Goal: Information Seeking & Learning: Learn about a topic

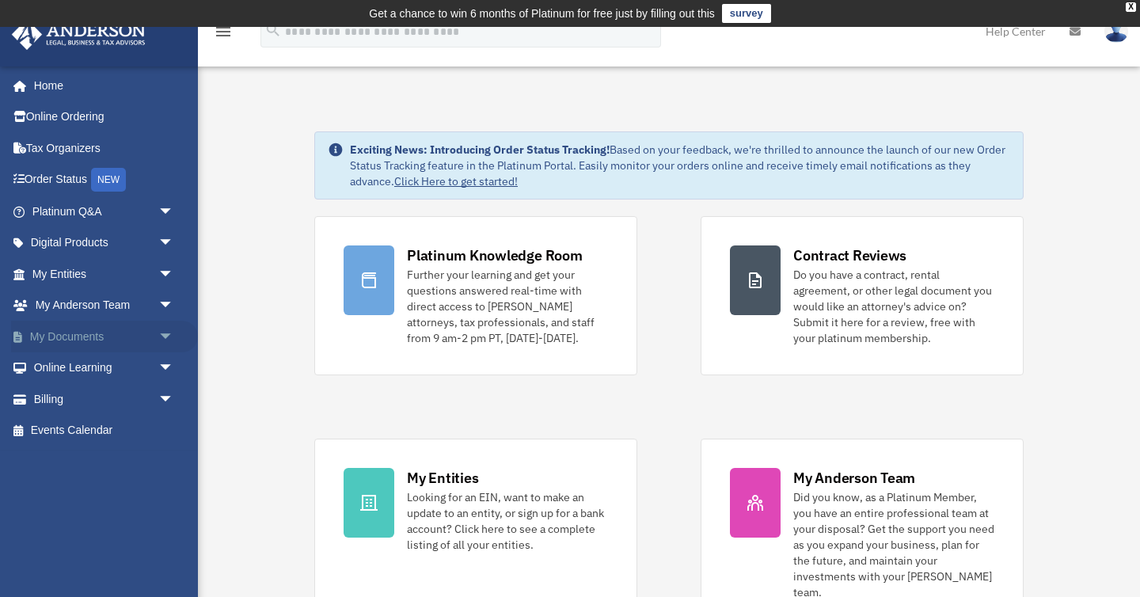
click at [160, 335] on span "arrow_drop_down" at bounding box center [174, 337] width 32 height 32
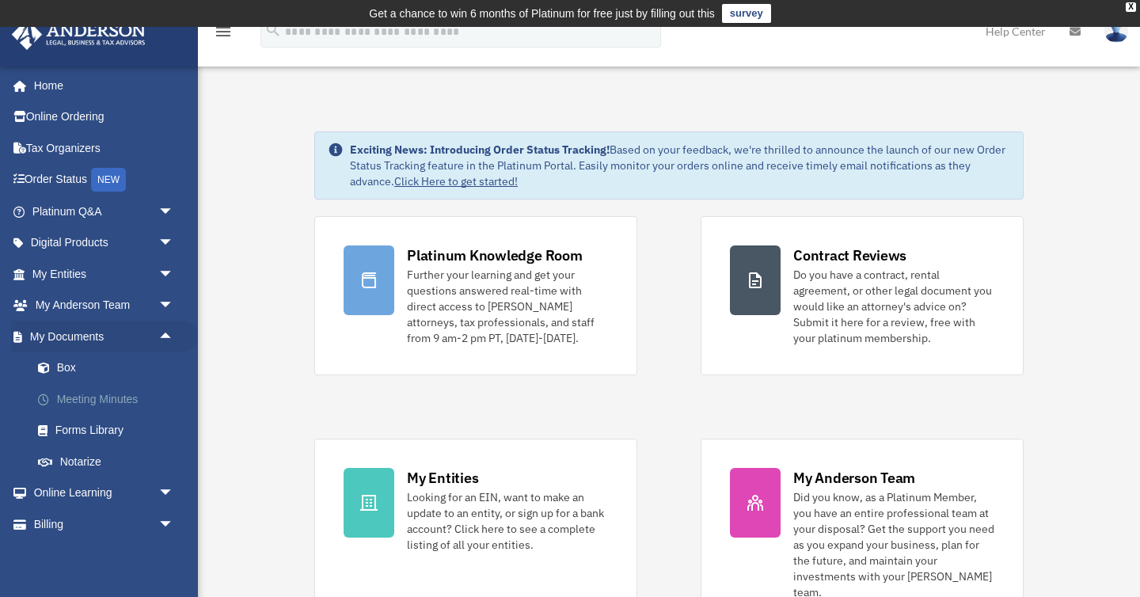
scroll to position [31, 0]
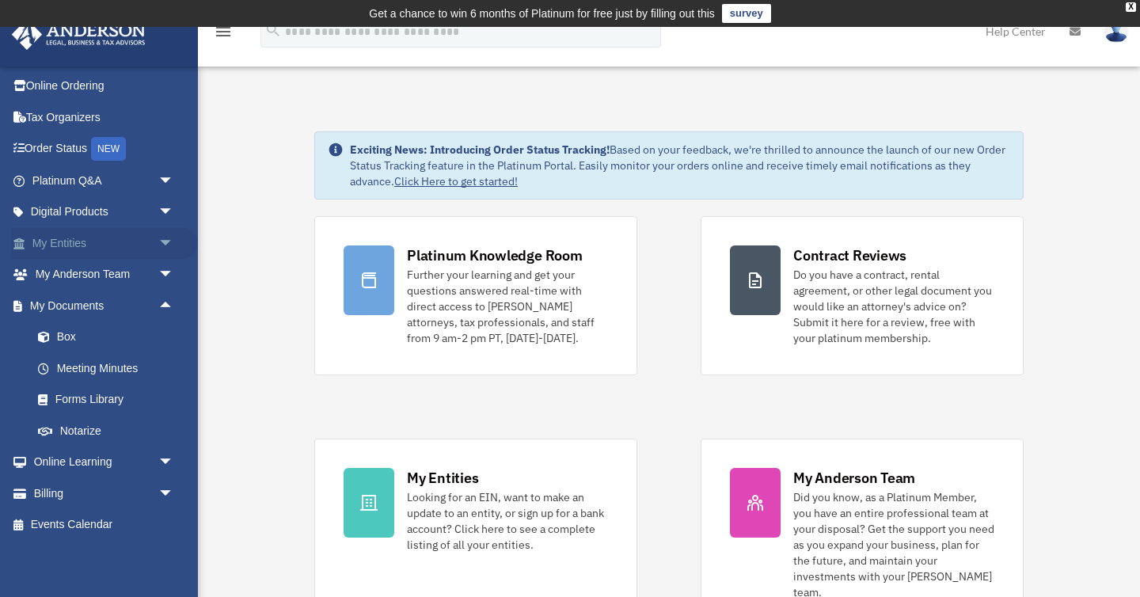
click at [167, 239] on span "arrow_drop_down" at bounding box center [174, 243] width 32 height 32
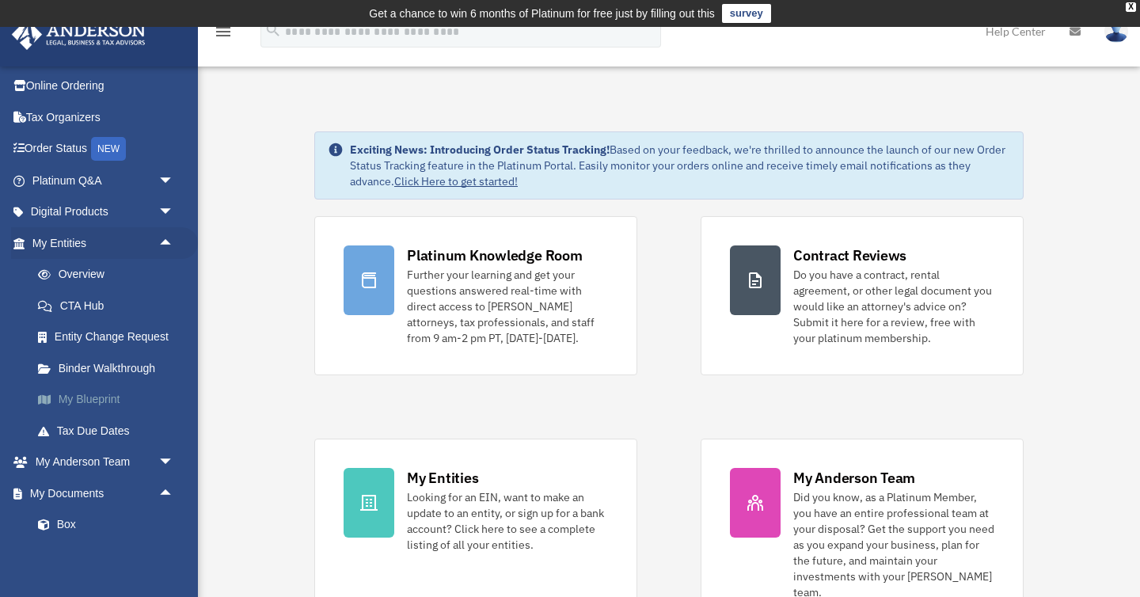
click at [97, 400] on link "My Blueprint" at bounding box center [110, 400] width 176 height 32
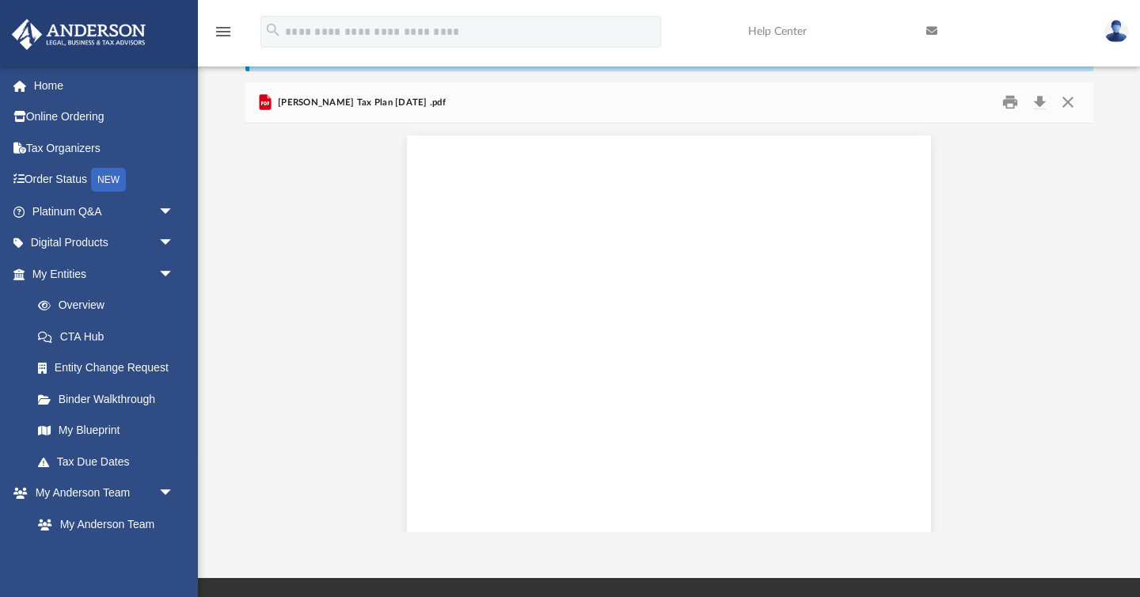
scroll to position [7712, 0]
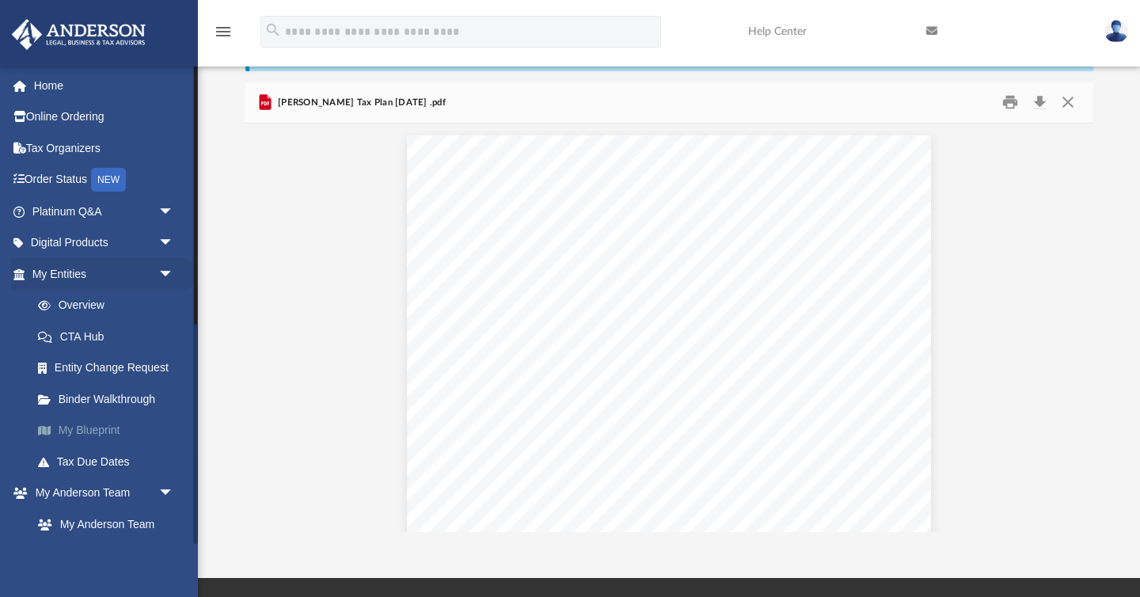
click at [105, 429] on link "My Blueprint" at bounding box center [110, 431] width 176 height 32
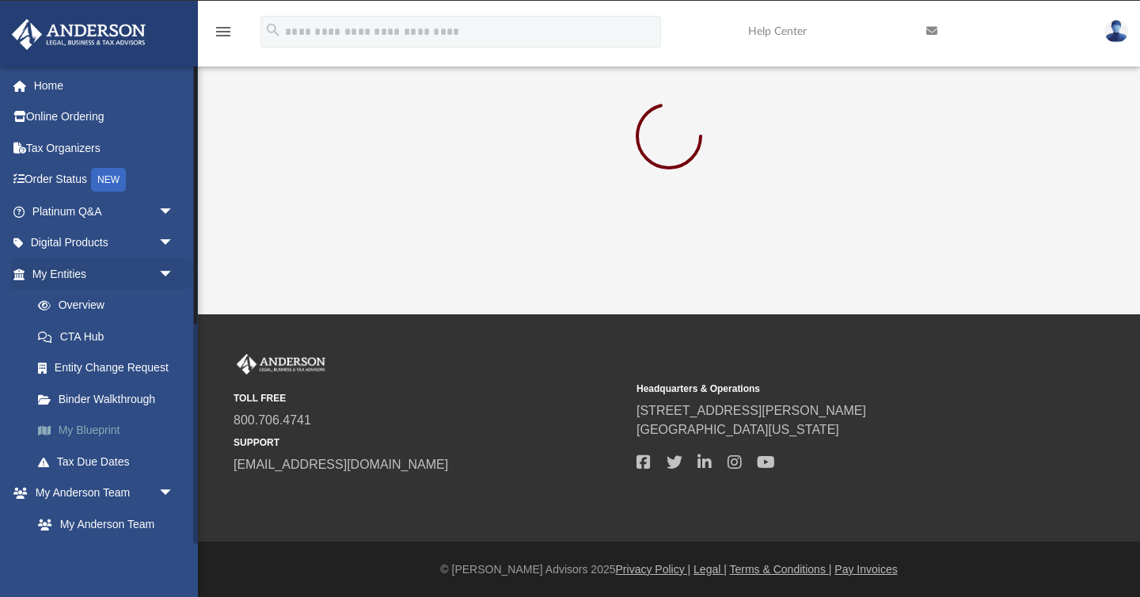
click at [103, 428] on link "My Blueprint" at bounding box center [110, 431] width 176 height 32
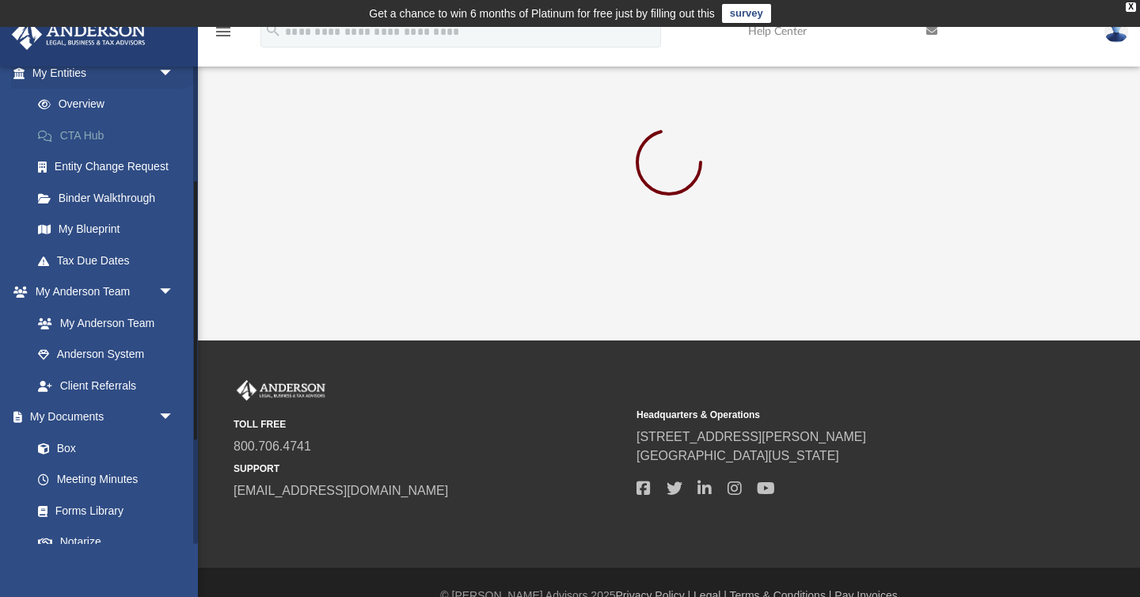
scroll to position [217, 0]
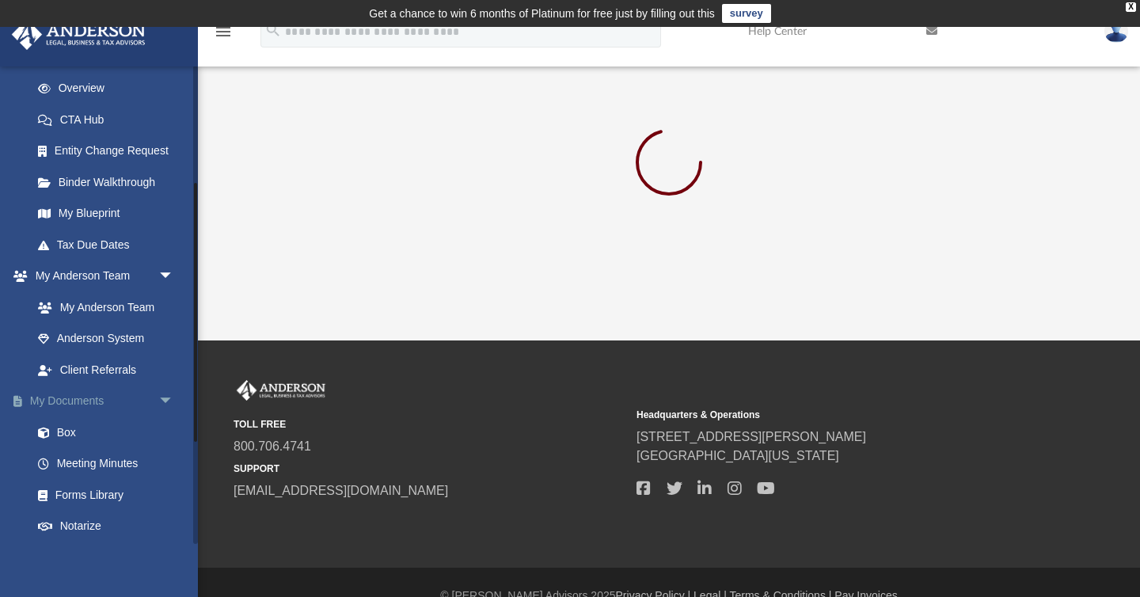
click at [82, 402] on link "My Documents arrow_drop_down" at bounding box center [104, 402] width 187 height 32
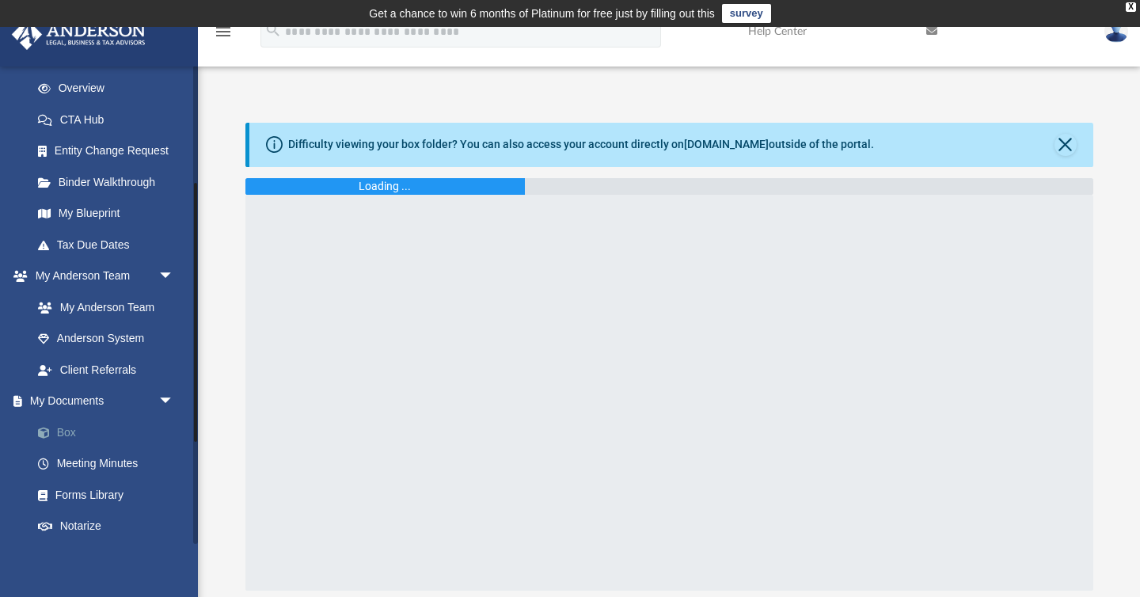
click at [63, 431] on link "Box" at bounding box center [110, 433] width 176 height 32
click at [771, 269] on div at bounding box center [670, 393] width 848 height 396
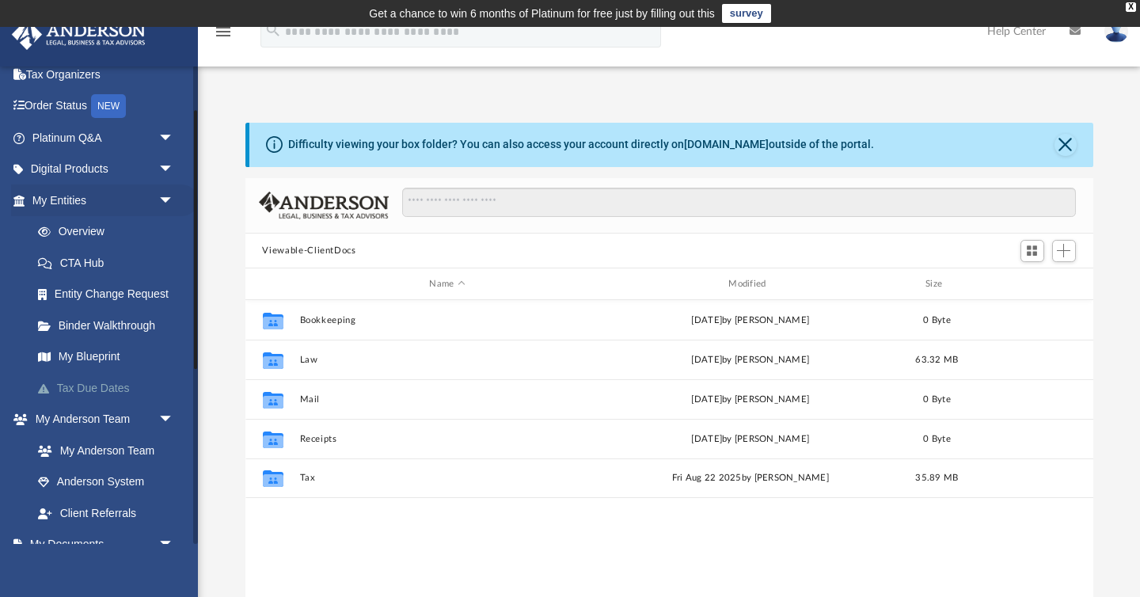
scroll to position [83, 0]
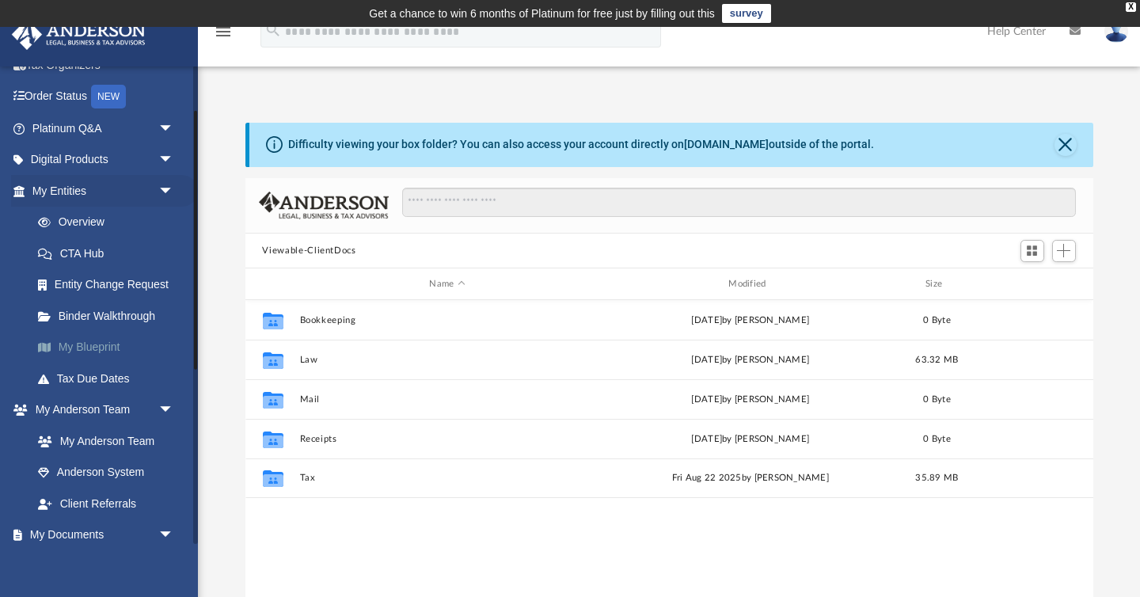
click at [98, 346] on link "My Blueprint" at bounding box center [110, 348] width 176 height 32
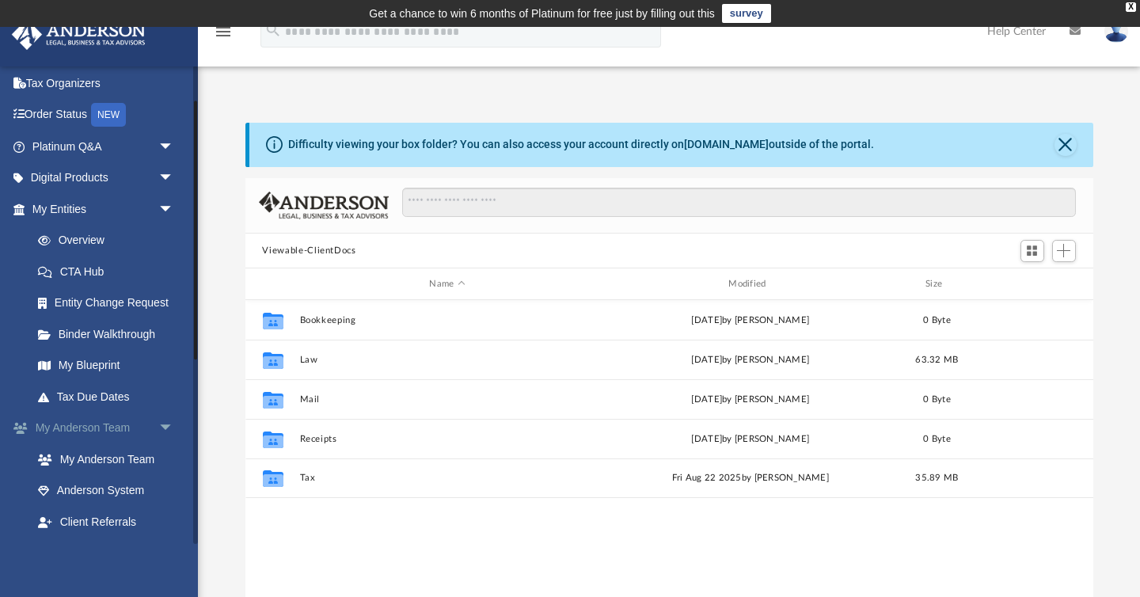
scroll to position [63, 0]
click at [161, 206] on span "arrow_drop_down" at bounding box center [174, 211] width 32 height 32
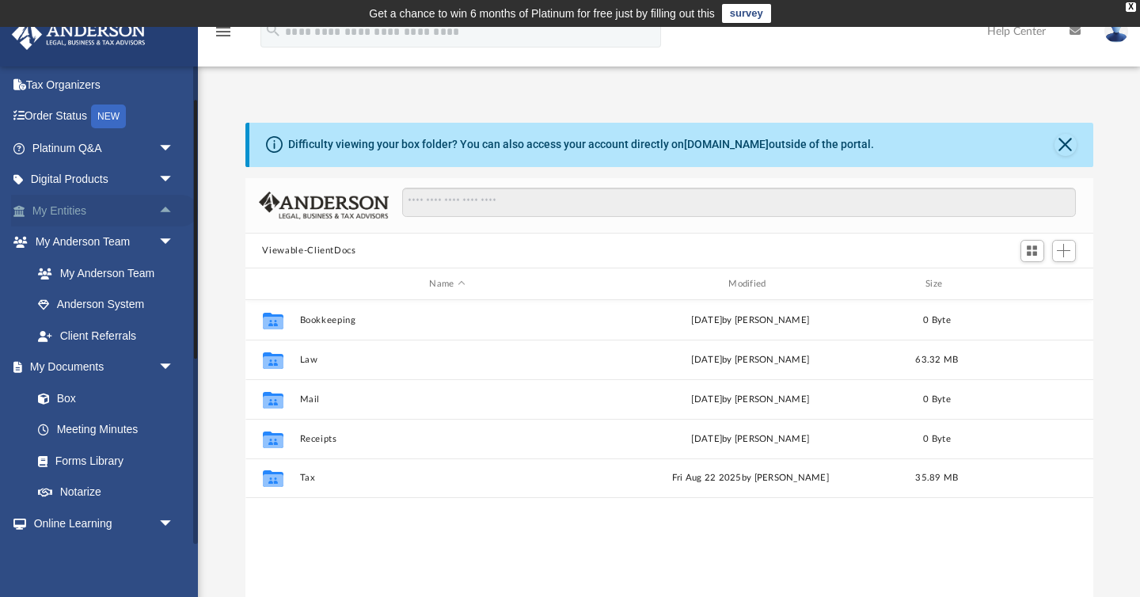
click at [111, 209] on link "My Entities arrow_drop_up" at bounding box center [104, 211] width 187 height 32
click at [56, 215] on link "My Entities arrow_drop_up" at bounding box center [104, 211] width 187 height 32
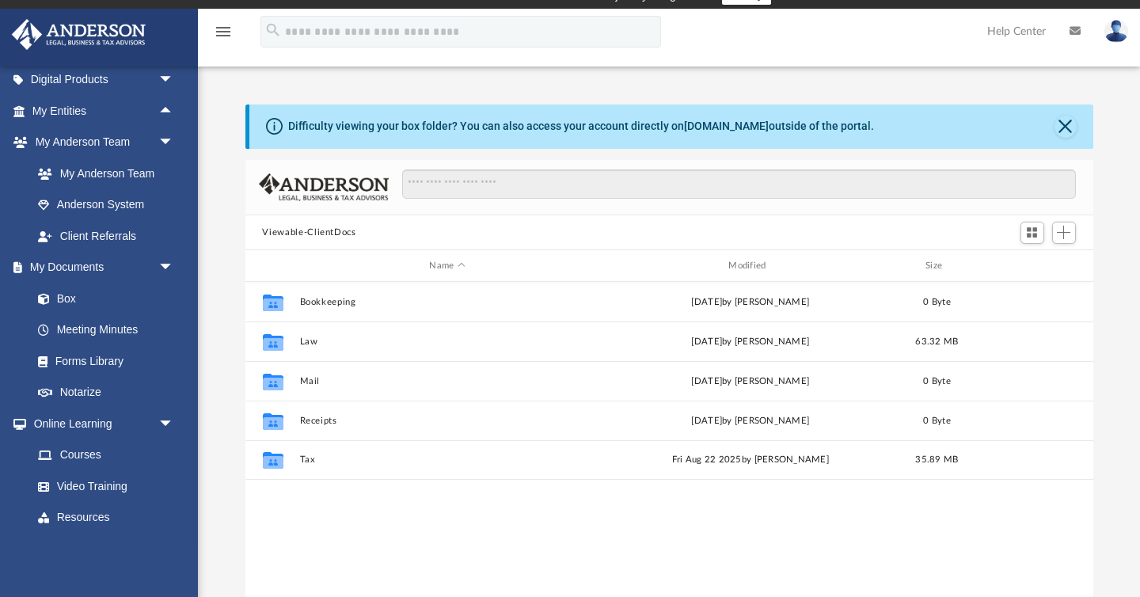
scroll to position [96, 0]
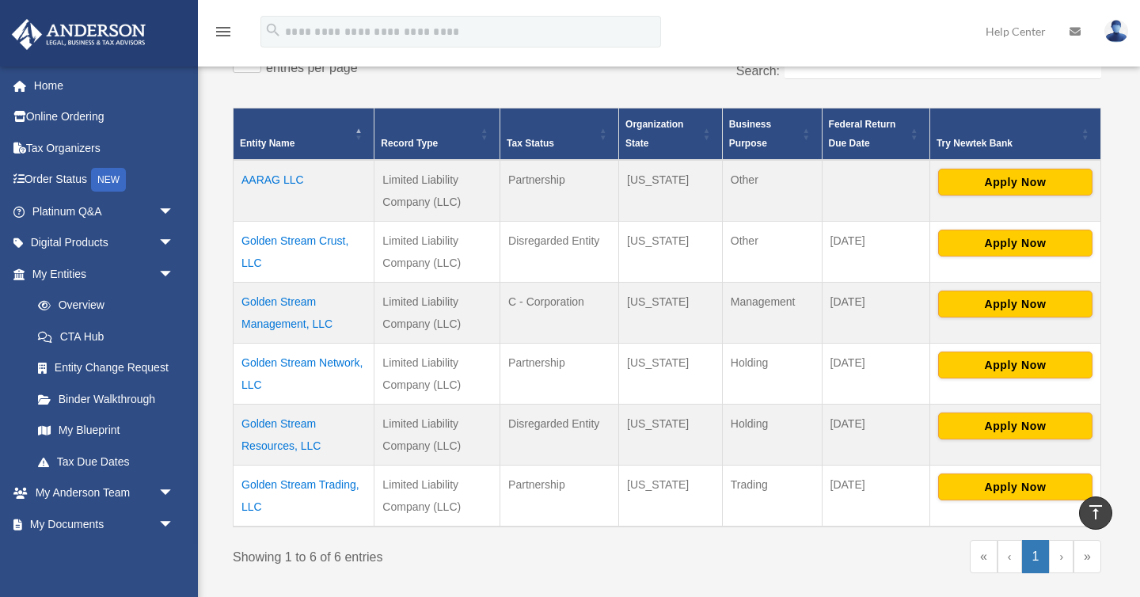
scroll to position [325, 0]
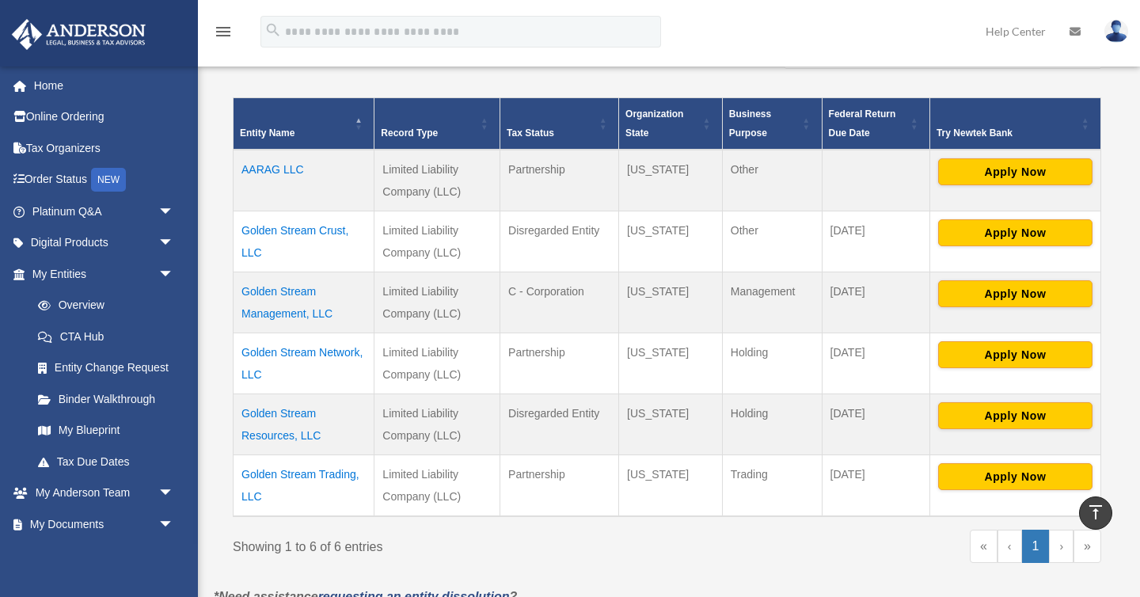
click at [327, 474] on td "Golden Stream Trading, LLC" at bounding box center [304, 486] width 141 height 62
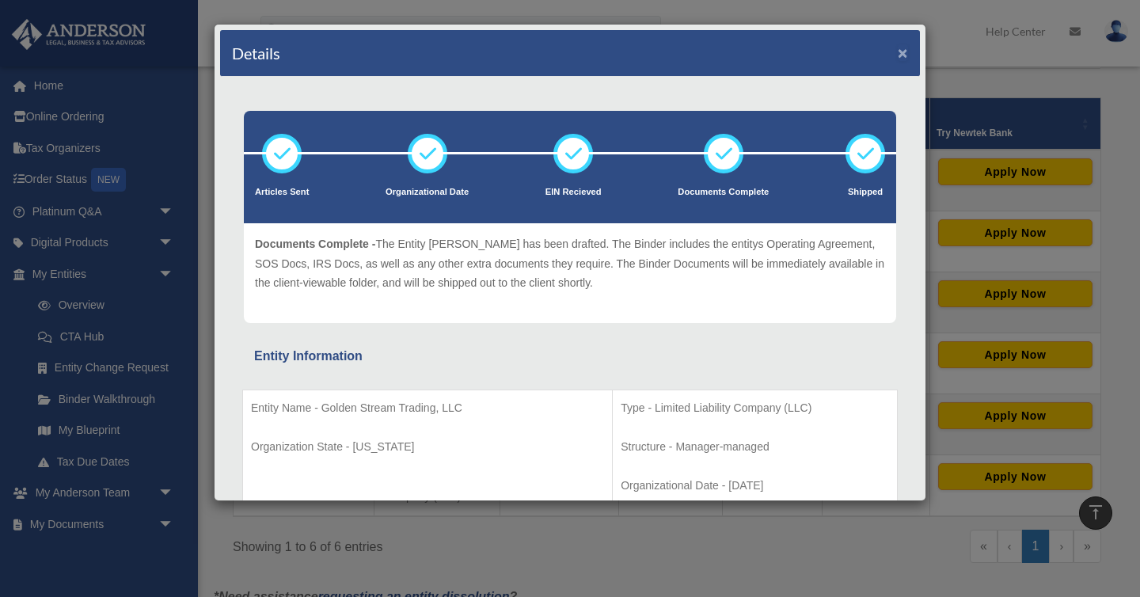
click at [904, 57] on button "×" at bounding box center [903, 52] width 10 height 17
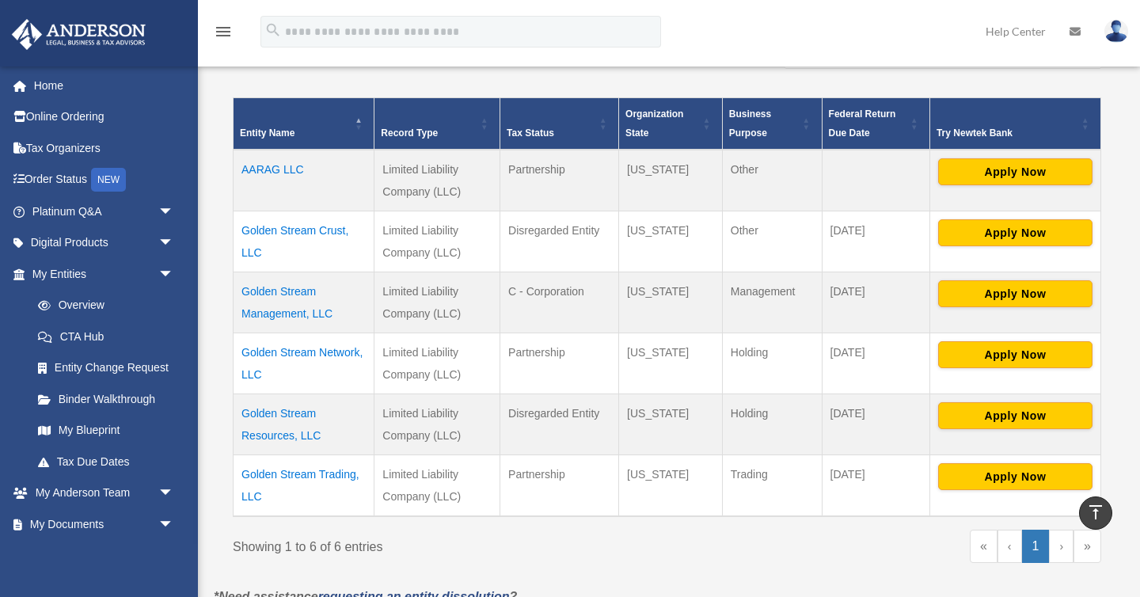
click at [305, 477] on td "Golden Stream Trading, LLC" at bounding box center [304, 486] width 141 height 62
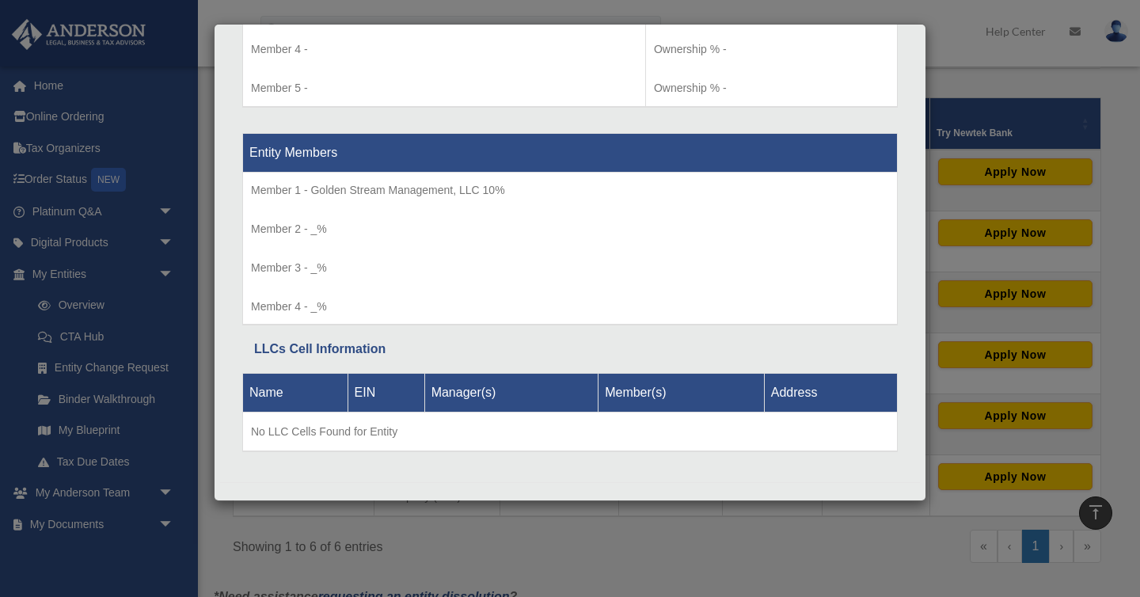
scroll to position [1829, 0]
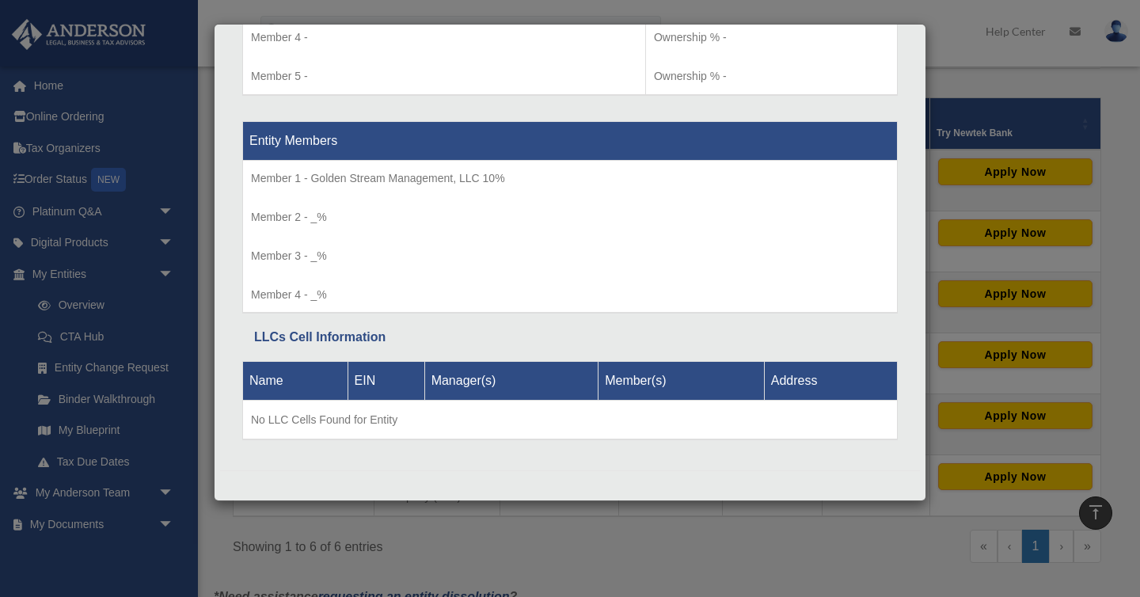
click at [417, 590] on div "Details × Articles Sent Organizational Date" at bounding box center [570, 298] width 1140 height 597
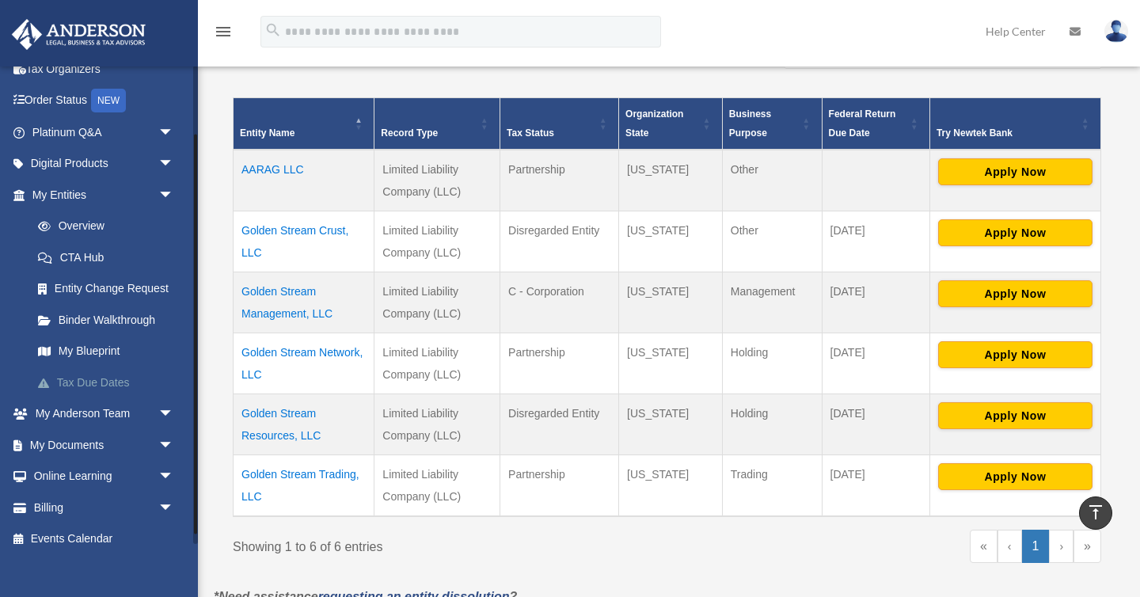
scroll to position [85, 0]
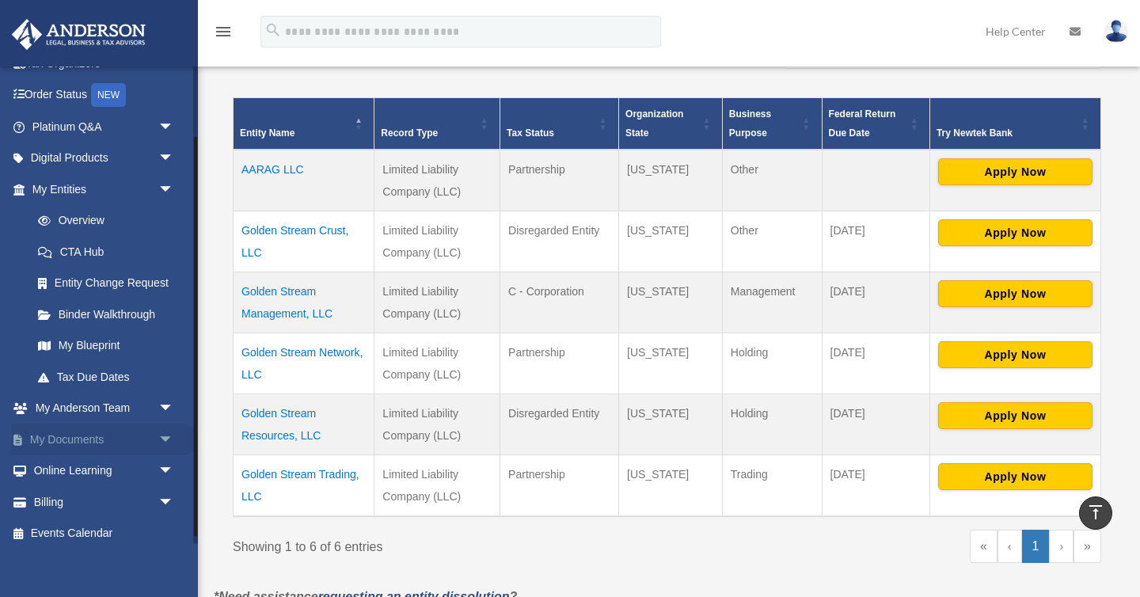
click at [139, 445] on link "My Documents arrow_drop_down" at bounding box center [104, 440] width 187 height 32
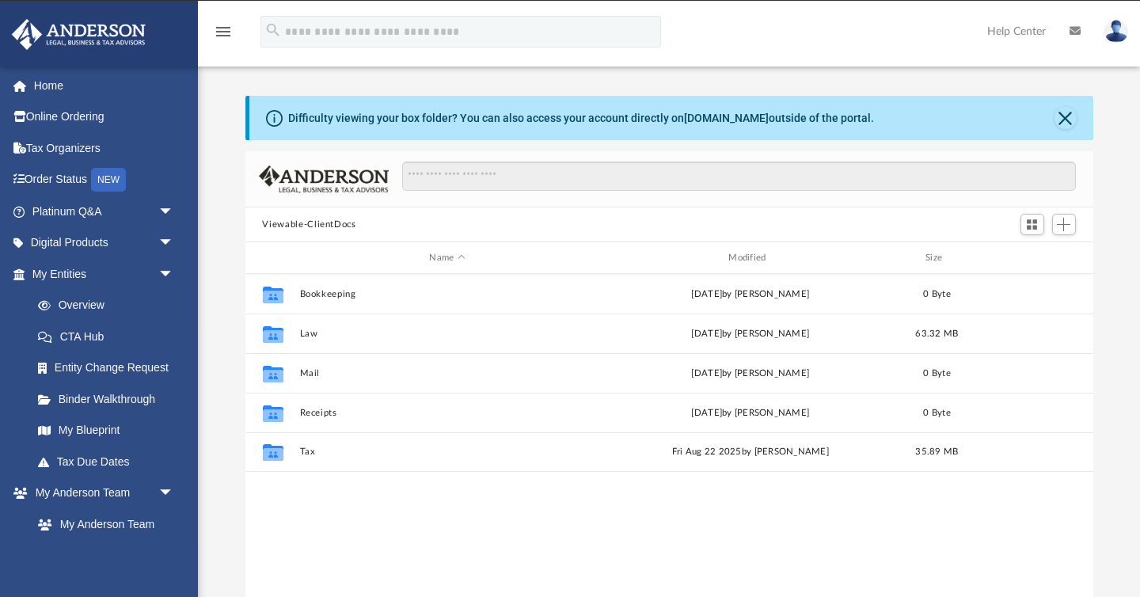
scroll to position [360, 848]
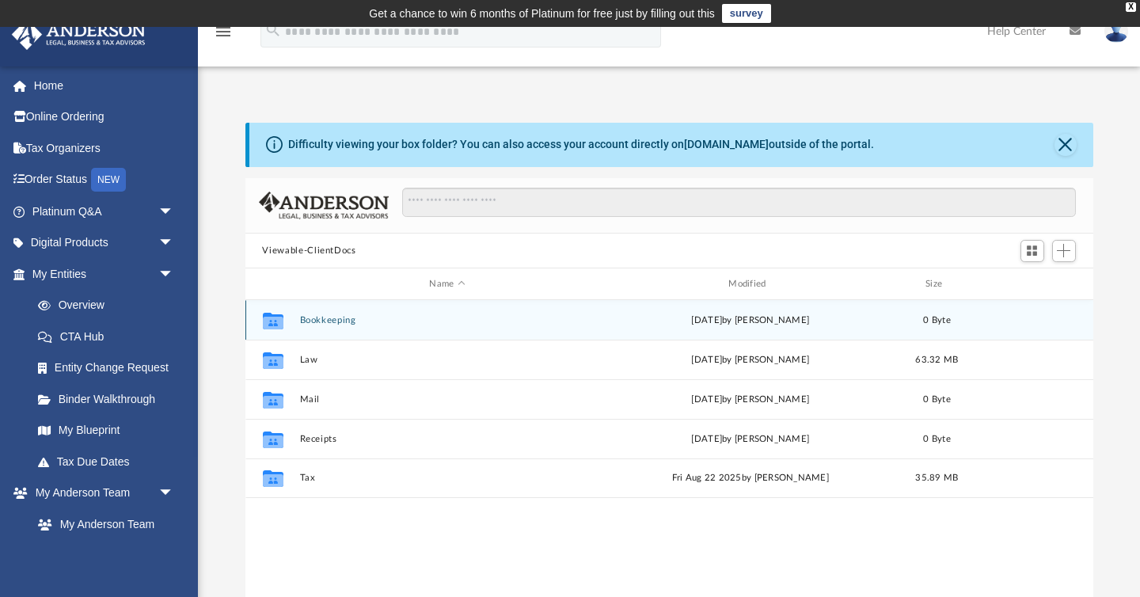
click at [329, 320] on button "Bookkeeping" at bounding box center [447, 320] width 296 height 10
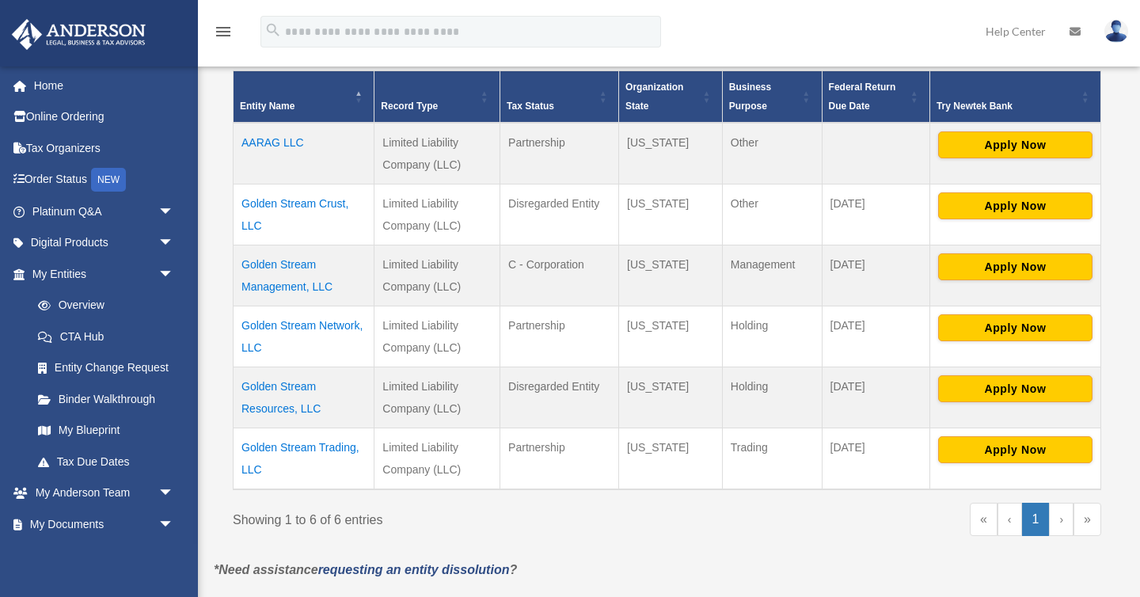
click at [335, 249] on tbody "AARAG LLC Limited Liability Company (LLC) Partnership [US_STATE] Other Apply Now" at bounding box center [668, 306] width 868 height 367
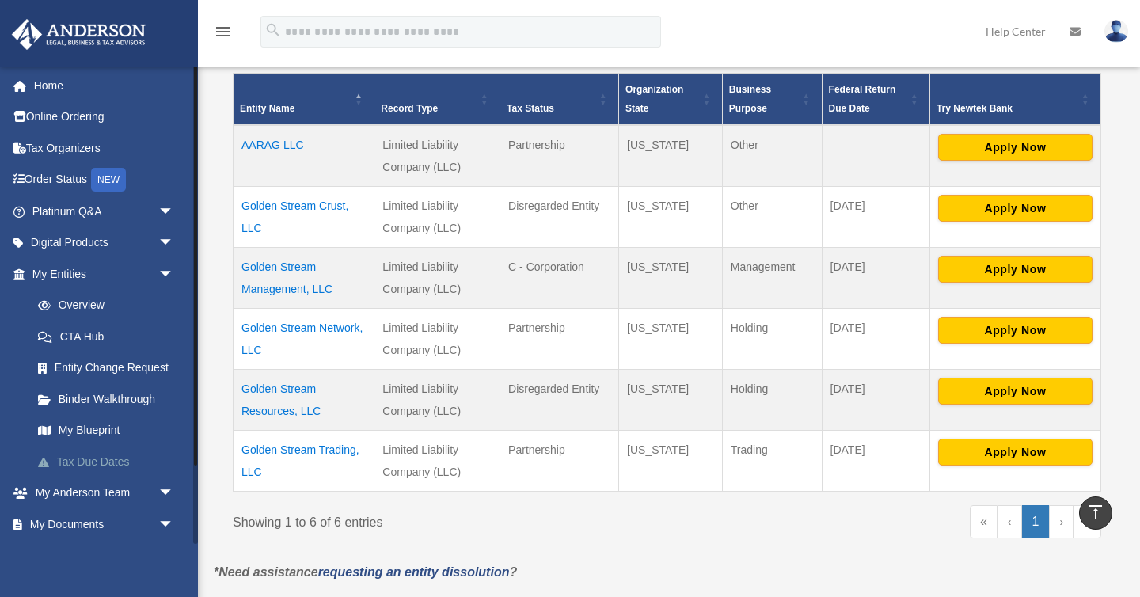
scroll to position [352, 0]
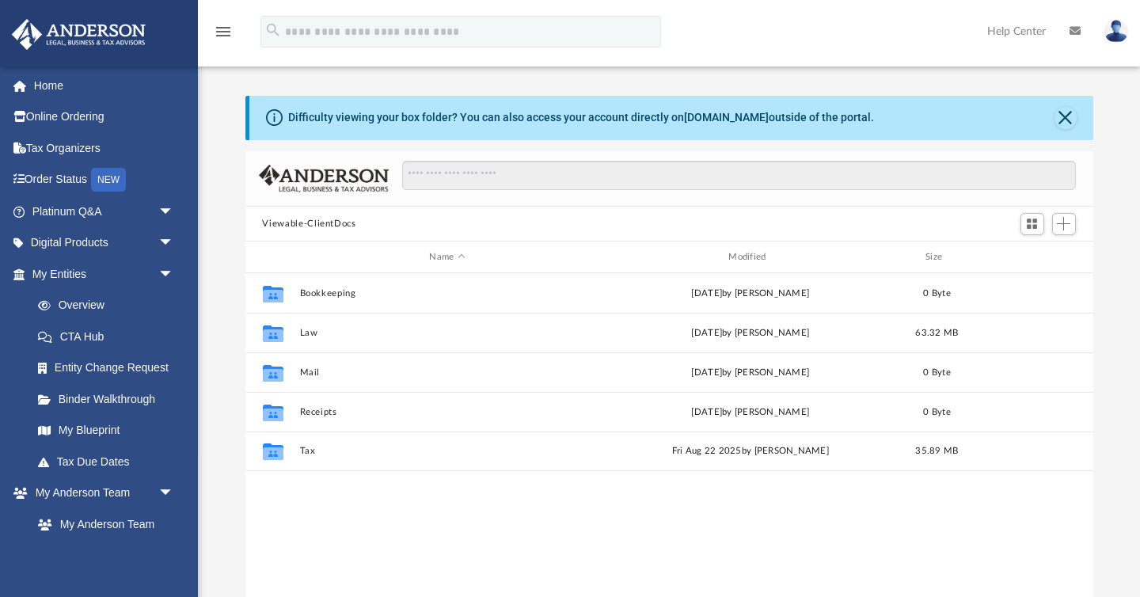
scroll to position [360, 848]
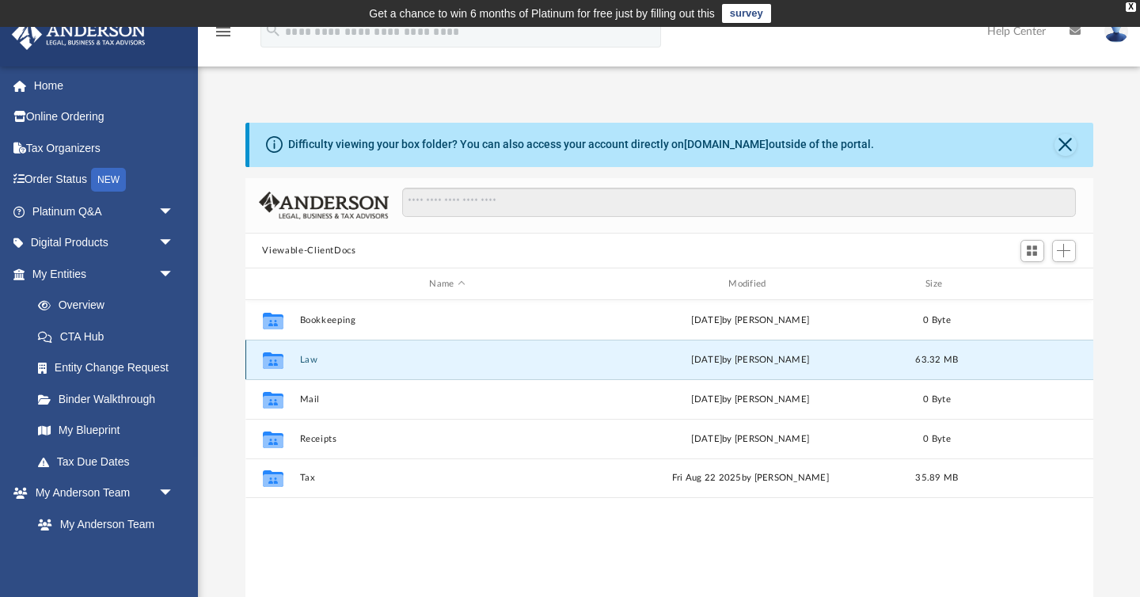
click at [306, 356] on button "Law" at bounding box center [447, 360] width 296 height 10
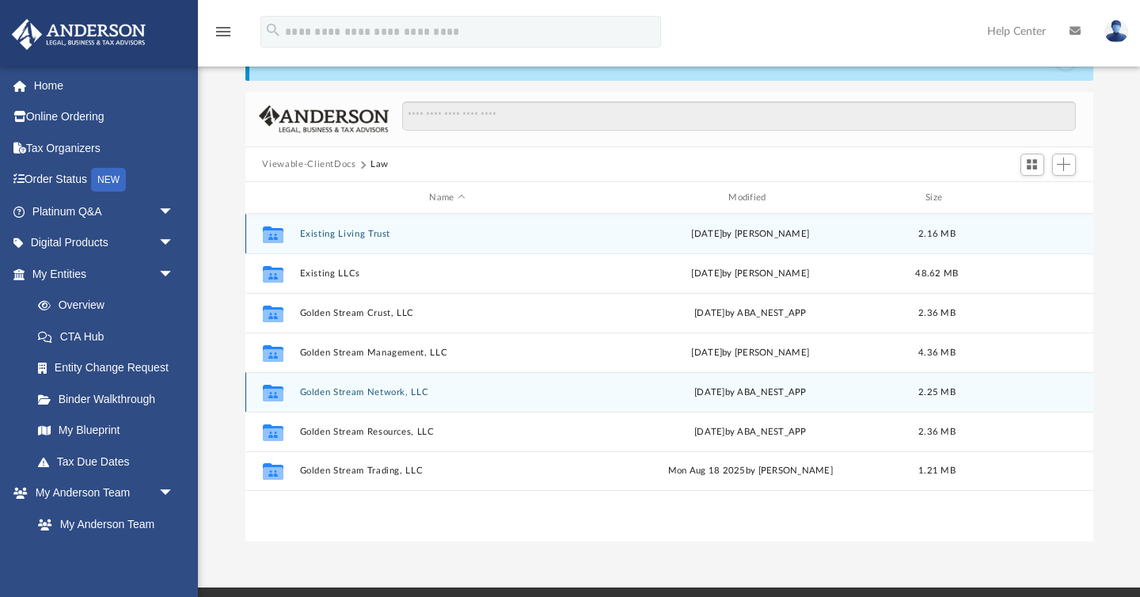
scroll to position [89, 0]
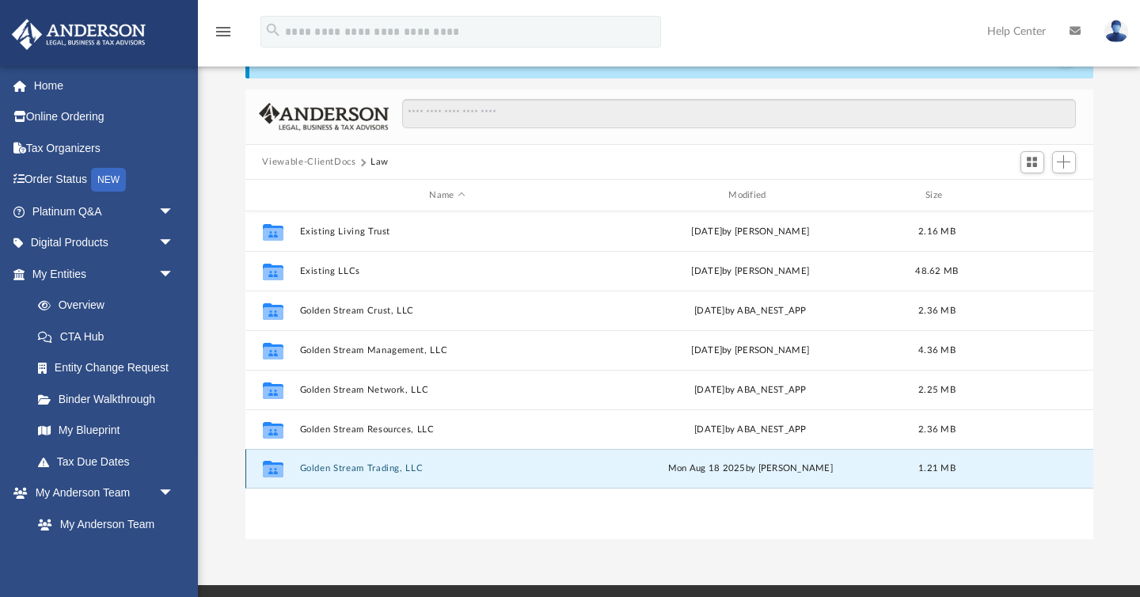
click at [390, 465] on button "Golden Stream Trading, LLC" at bounding box center [447, 469] width 296 height 10
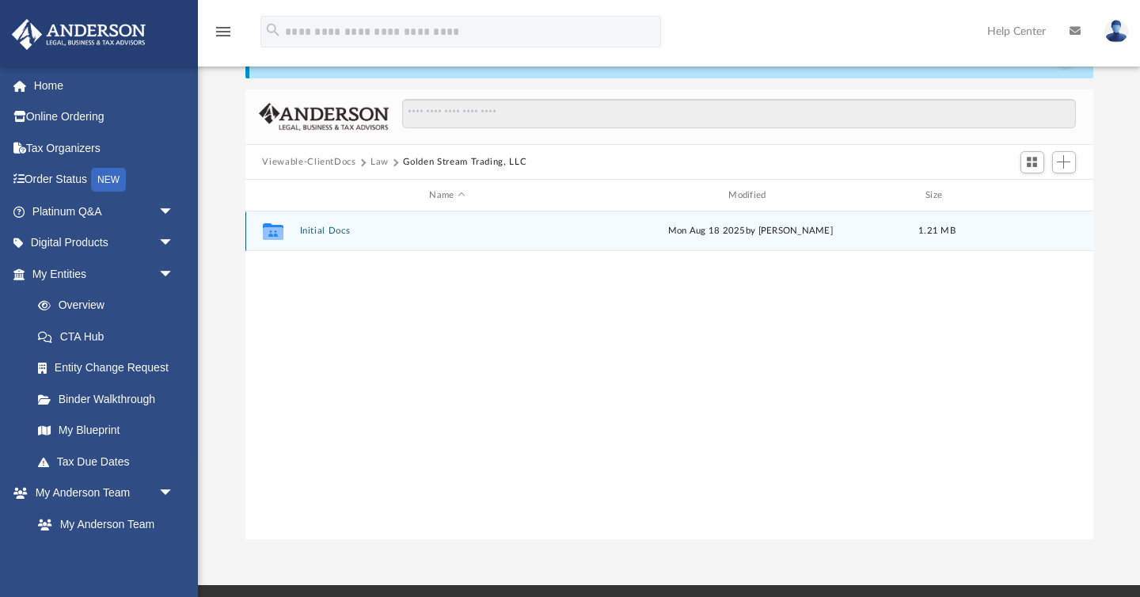
click at [334, 234] on button "Initial Docs" at bounding box center [447, 232] width 296 height 10
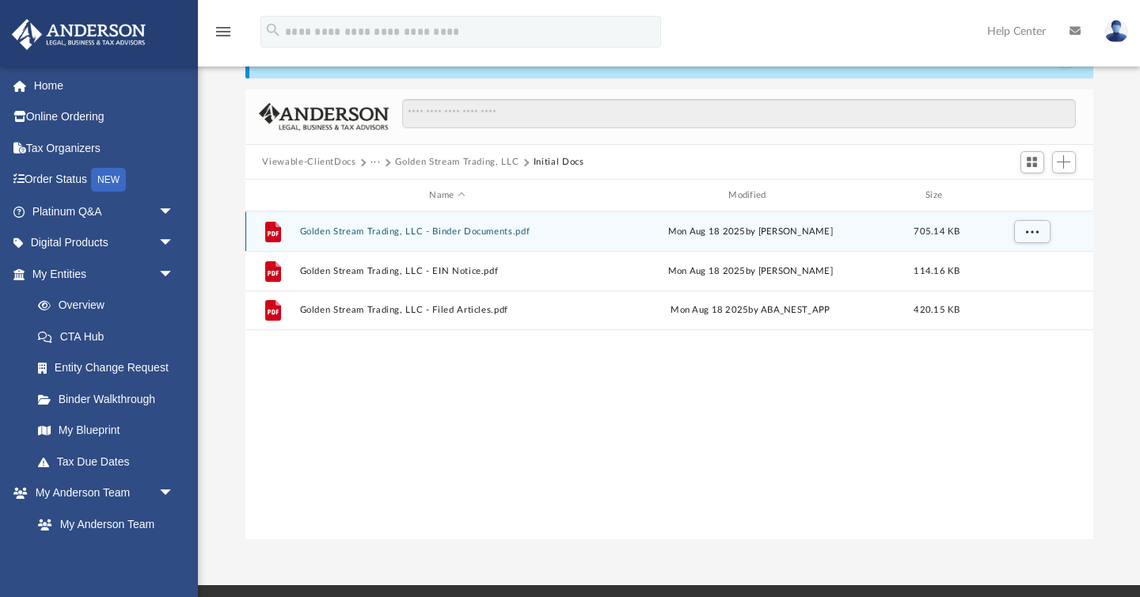
click at [482, 232] on button "Golden Stream Trading, LLC - Binder Documents.pdf" at bounding box center [447, 232] width 296 height 10
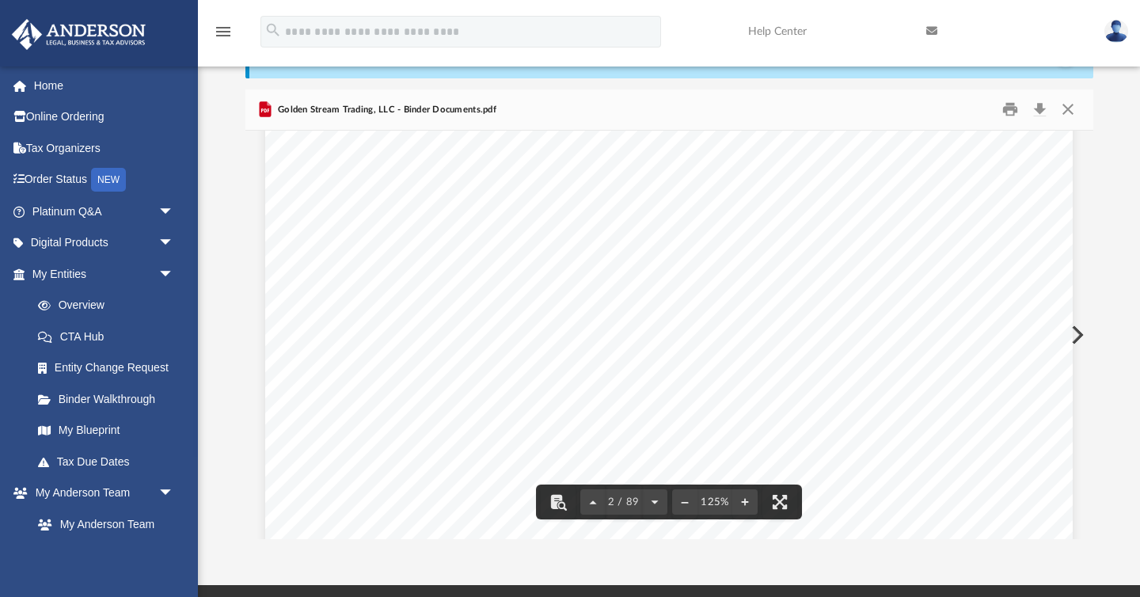
scroll to position [1496, 0]
drag, startPoint x: 779, startPoint y: 345, endPoint x: 366, endPoint y: 256, distance: 422.8
click at [369, 253] on div "Overview of Golden Stream Trading, LLC Entity Formation Information State of Or…" at bounding box center [669, 238] width 808 height 1045
drag, startPoint x: 386, startPoint y: 285, endPoint x: 692, endPoint y: 347, distance: 311.9
click at [692, 347] on div "Overview of Golden Stream Trading, LLC Entity Formation Information State of Or…" at bounding box center [669, 238] width 808 height 1045
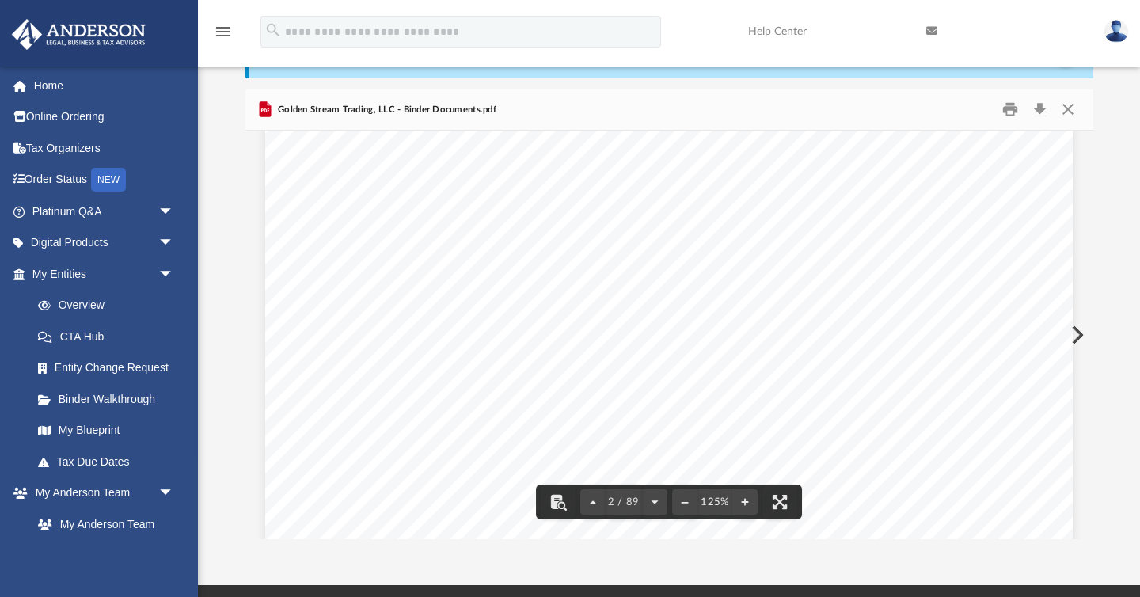
click at [562, 333] on span "Golden Stream Management, LLC" at bounding box center [493, 341] width 220 height 16
drag, startPoint x: 386, startPoint y: 310, endPoint x: 775, endPoint y: 364, distance: 392.6
click at [775, 364] on div "Overview of Golden Stream Trading, LLC Entity Formation Information State of Or…" at bounding box center [669, 264] width 808 height 1045
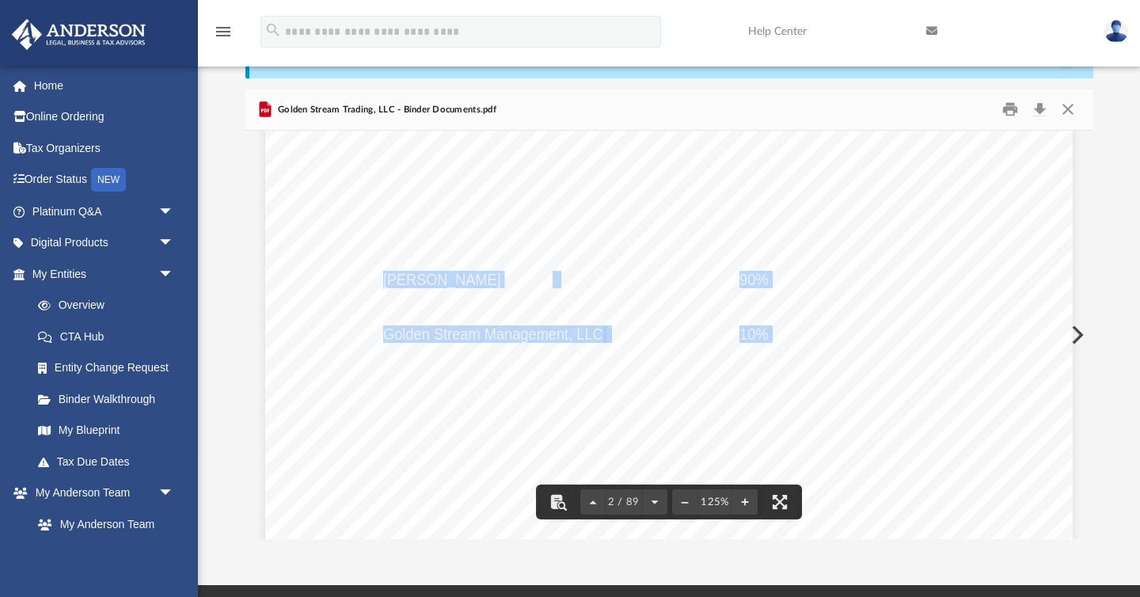
scroll to position [1509, 0]
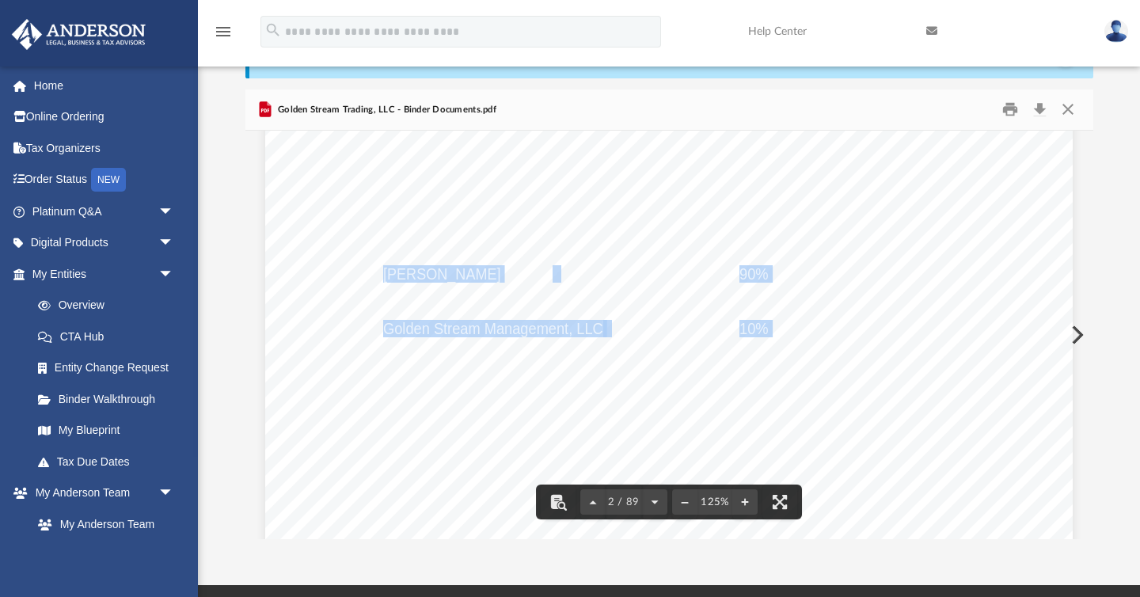
click at [829, 353] on div "Overview of Golden Stream Trading, LLC Entity Formation Information State of Or…" at bounding box center [669, 225] width 808 height 1045
click at [780, 326] on div "Overview of Golden Stream Trading, LLC Entity Formation Information State of Or…" at bounding box center [669, 225] width 808 height 1045
click at [444, 302] on div "Overview of Golden Stream Trading, LLC Entity Formation Information State of Or…" at bounding box center [669, 225] width 808 height 1045
click at [484, 290] on div "Overview of Golden Stream Trading, LLC Entity Formation Information State of Or…" at bounding box center [669, 225] width 808 height 1045
click at [486, 272] on span "[PERSON_NAME]" at bounding box center [442, 274] width 118 height 16
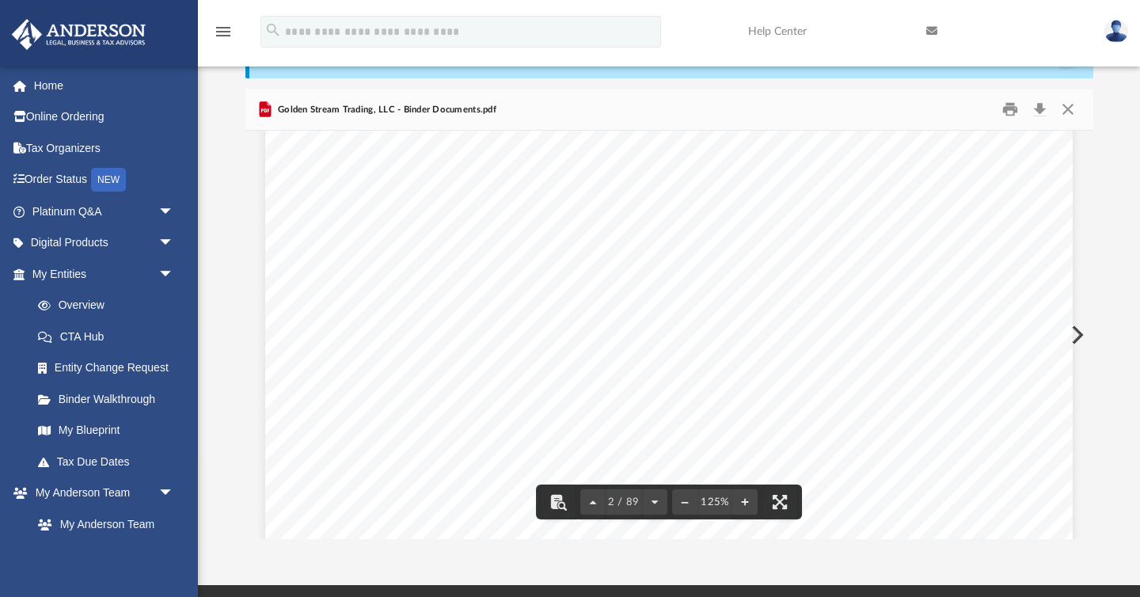
click at [485, 272] on span "[PERSON_NAME]" at bounding box center [442, 274] width 118 height 16
drag, startPoint x: 386, startPoint y: 242, endPoint x: 478, endPoint y: 261, distance: 93.0
click at [390, 242] on span "Membership:" at bounding box center [430, 244] width 92 height 16
drag, startPoint x: 478, startPoint y: 261, endPoint x: 748, endPoint y: 324, distance: 277.2
click at [748, 324] on div "Overview of Golden Stream Trading, LLC Entity Formation Information State of Or…" at bounding box center [669, 225] width 808 height 1045
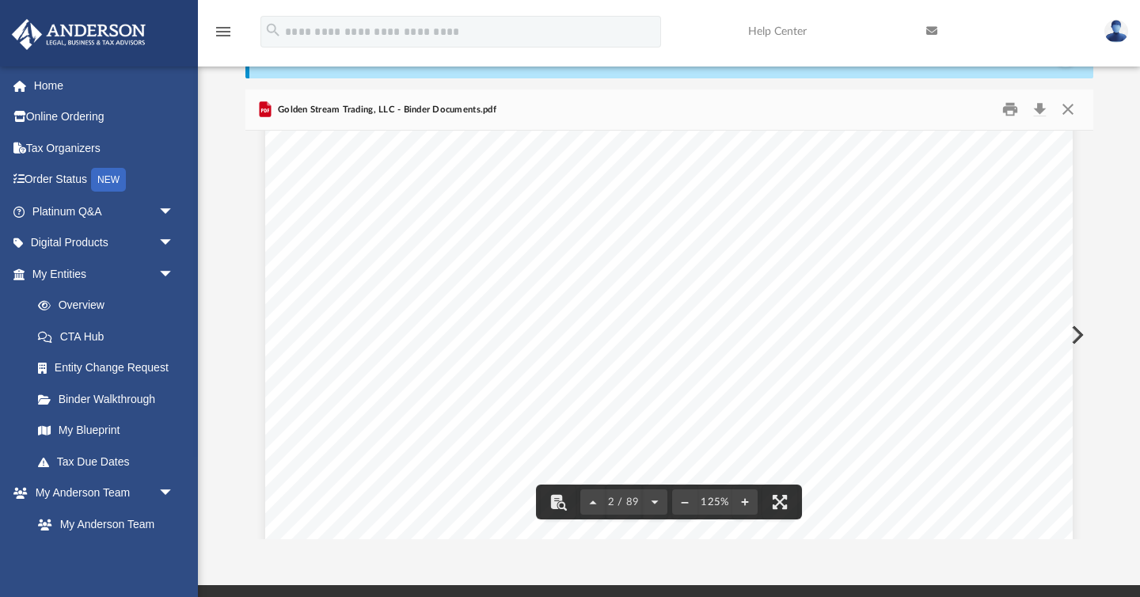
click at [765, 329] on span "10%" at bounding box center [754, 329] width 29 height 16
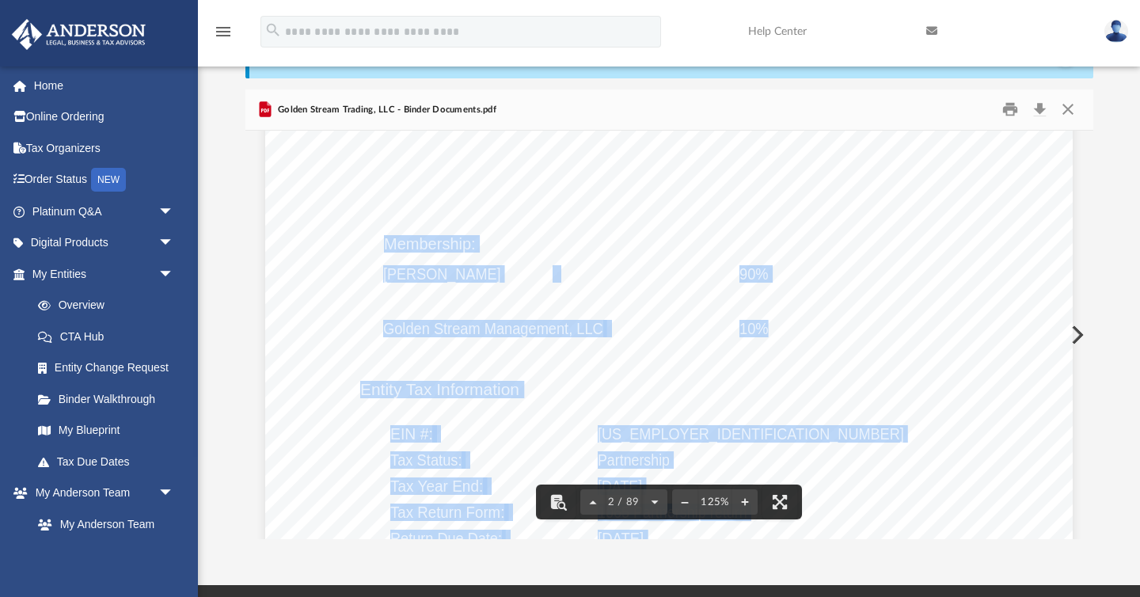
drag, startPoint x: 764, startPoint y: 327, endPoint x: 389, endPoint y: 239, distance: 385.5
click at [389, 239] on div "Overview of Golden Stream Trading, LLC Entity Formation Information State of Or…" at bounding box center [669, 225] width 808 height 1045
